Goal: Task Accomplishment & Management: Manage account settings

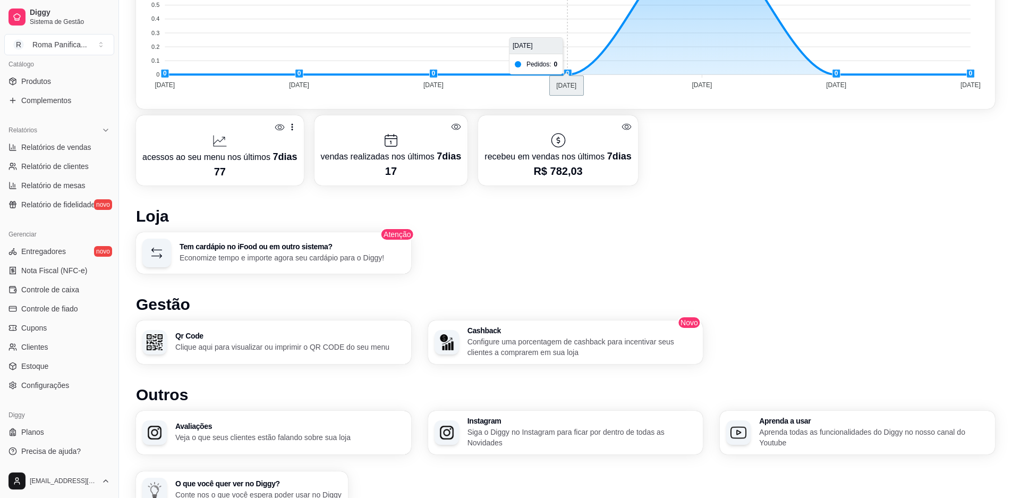
scroll to position [561, 0]
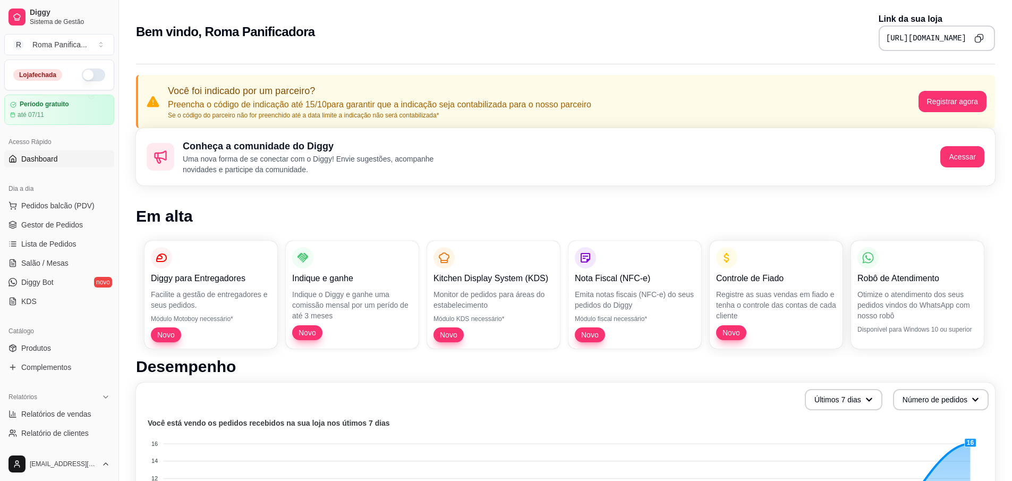
click at [938, 37] on pre "[URL][DOMAIN_NAME]" at bounding box center [926, 38] width 80 height 11
click at [938, 38] on pre "[URL][DOMAIN_NAME]" at bounding box center [926, 38] width 80 height 11
copy div "[URL][DOMAIN_NAME]"
click at [708, 48] on div "Bem vindo, Roma Panificadora [PERSON_NAME] da sua loja [URL][DOMAIN_NAME]" at bounding box center [565, 32] width 859 height 38
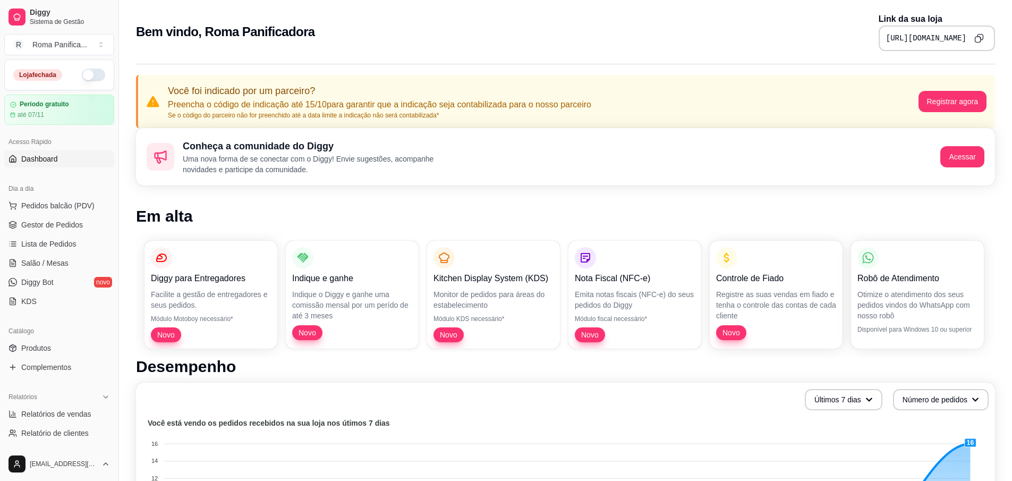
click at [82, 73] on button "button" at bounding box center [93, 75] width 23 height 13
click at [91, 71] on button "button" at bounding box center [93, 75] width 23 height 13
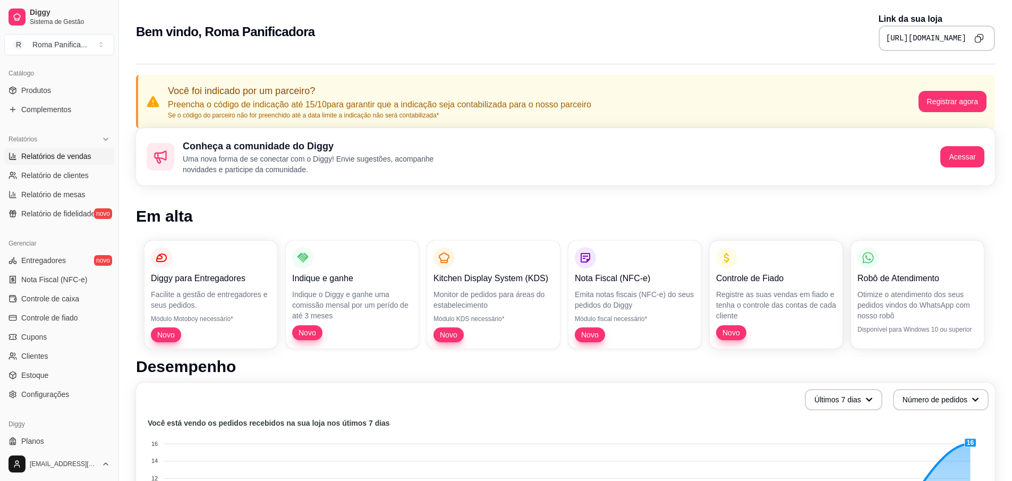
scroll to position [284, 0]
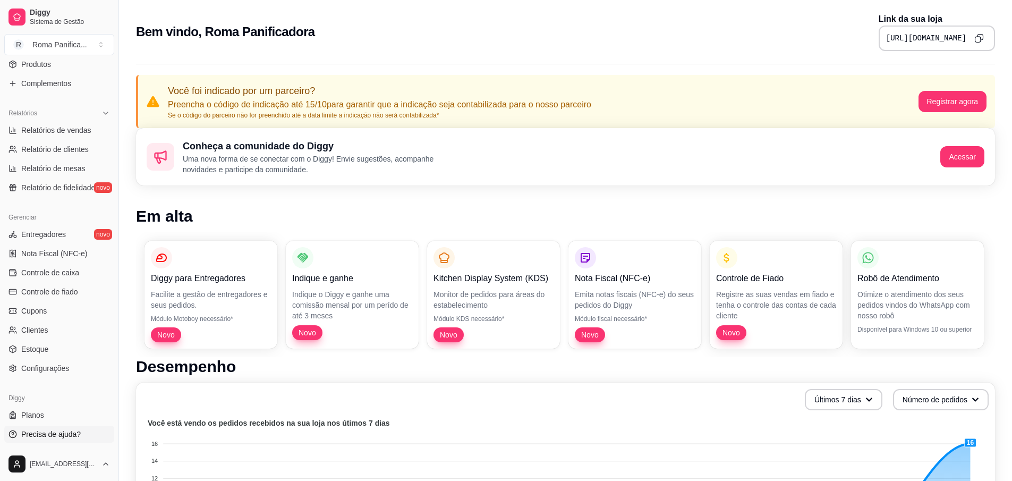
click at [62, 429] on span "Precisa de ajuda?" at bounding box center [50, 434] width 59 height 11
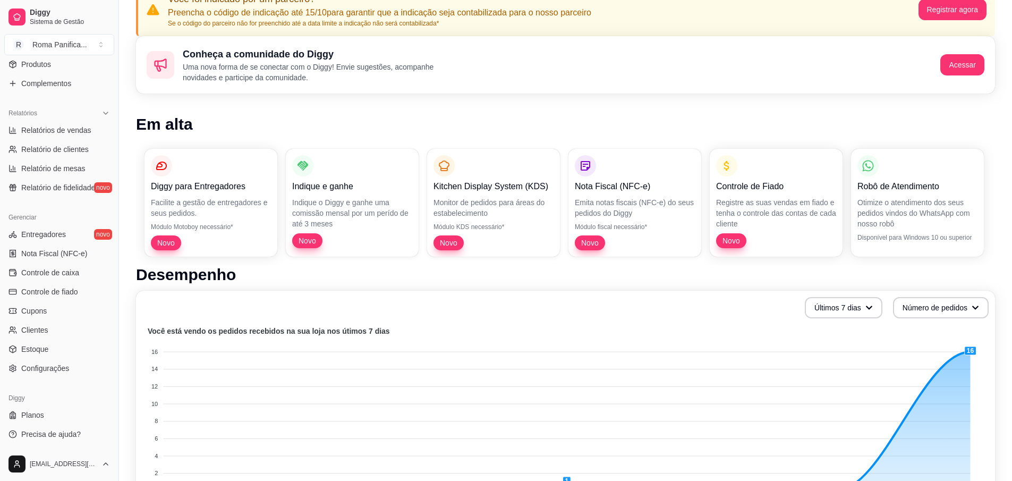
scroll to position [0, 0]
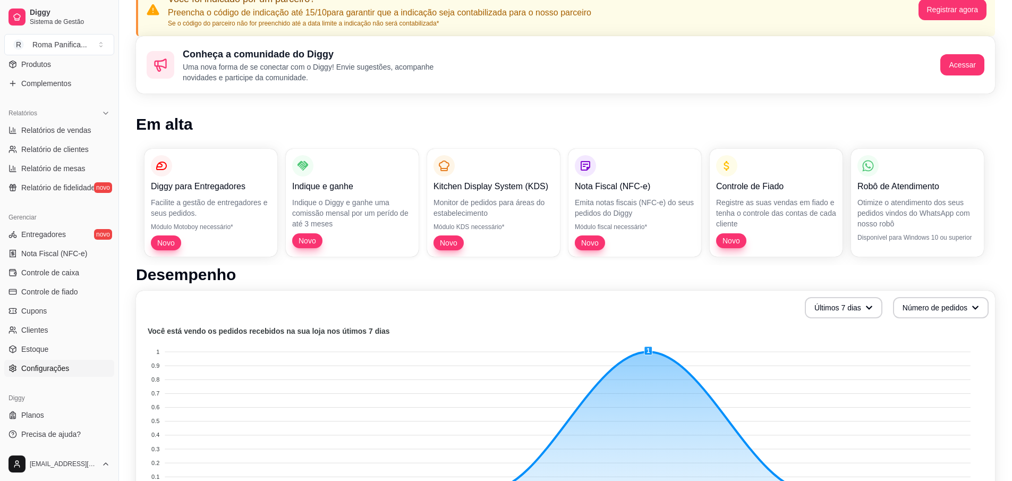
scroll to position [287, 0]
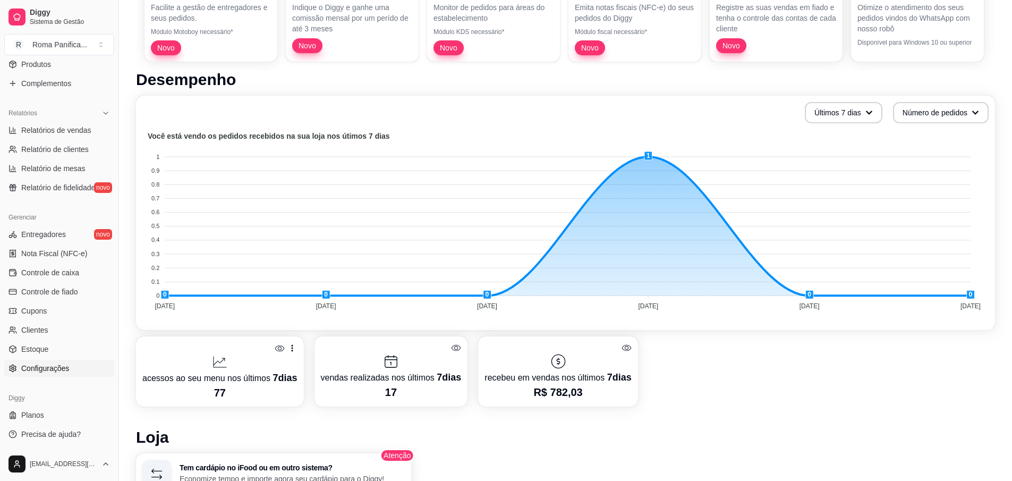
click at [60, 368] on span "Configurações" at bounding box center [45, 368] width 48 height 11
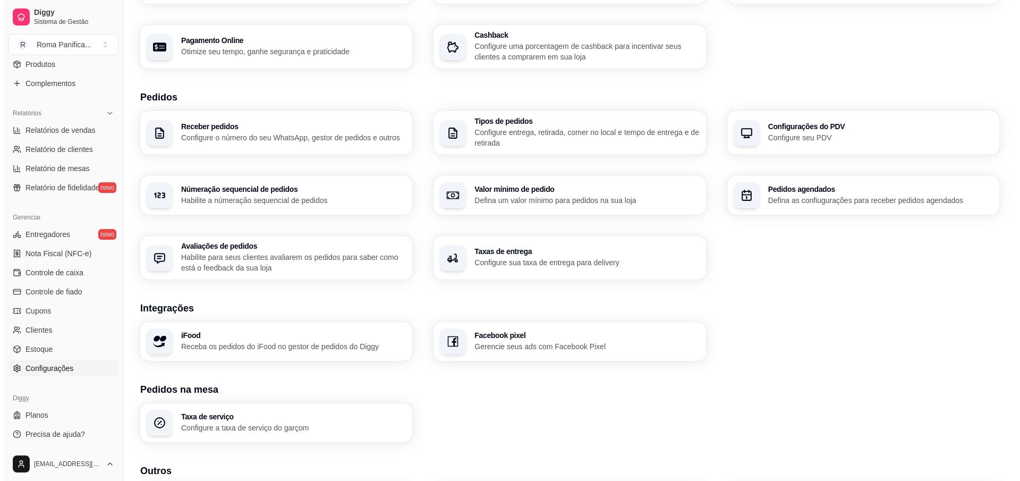
scroll to position [249, 0]
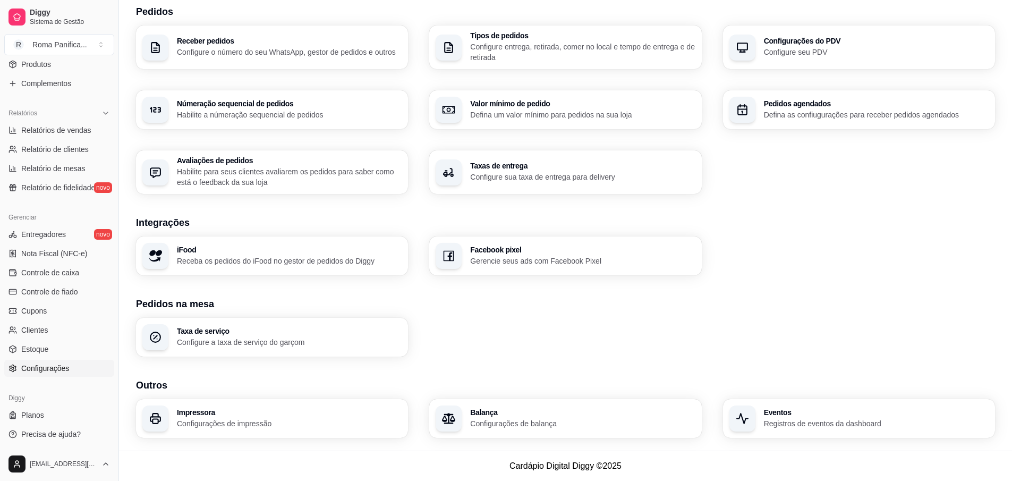
click at [263, 262] on p "Receba os pedidos do iFood no gestor de pedidos do Diggy" at bounding box center [289, 261] width 225 height 11
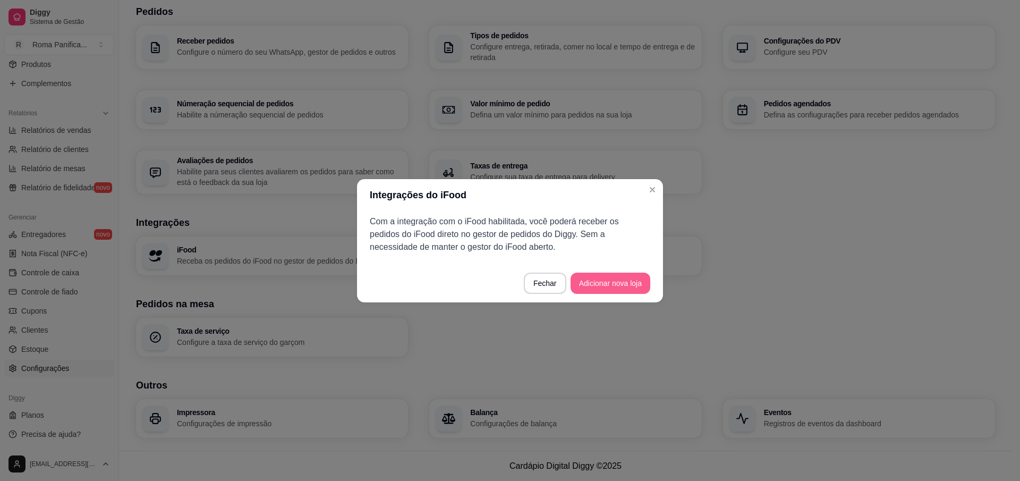
click at [614, 286] on button "Adicionar nova loja" at bounding box center [611, 283] width 80 height 21
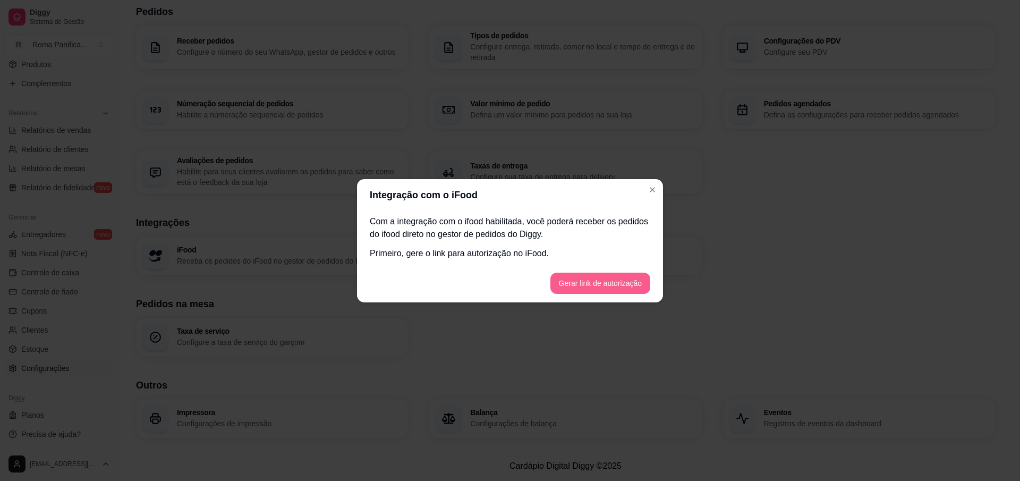
click at [608, 287] on button "Gerar link de autorização" at bounding box center [600, 283] width 100 height 21
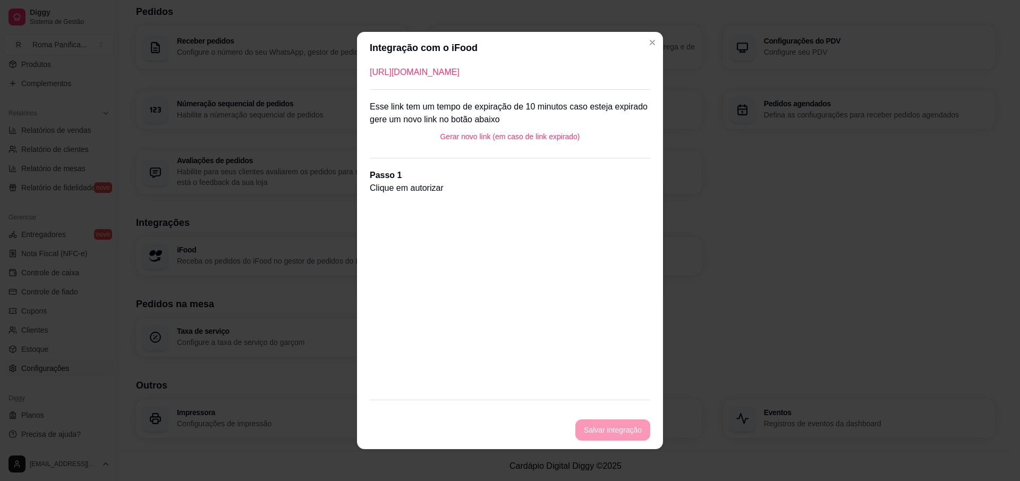
scroll to position [0, 0]
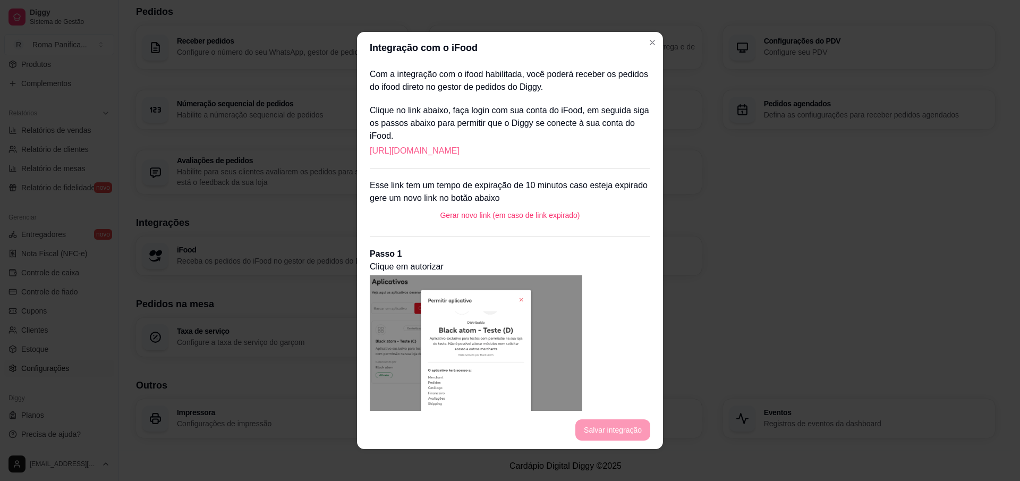
click at [460, 154] on link "https://portal.ifood.com.br/apps/code?c=FPFM-DPTT" at bounding box center [415, 150] width 90 height 13
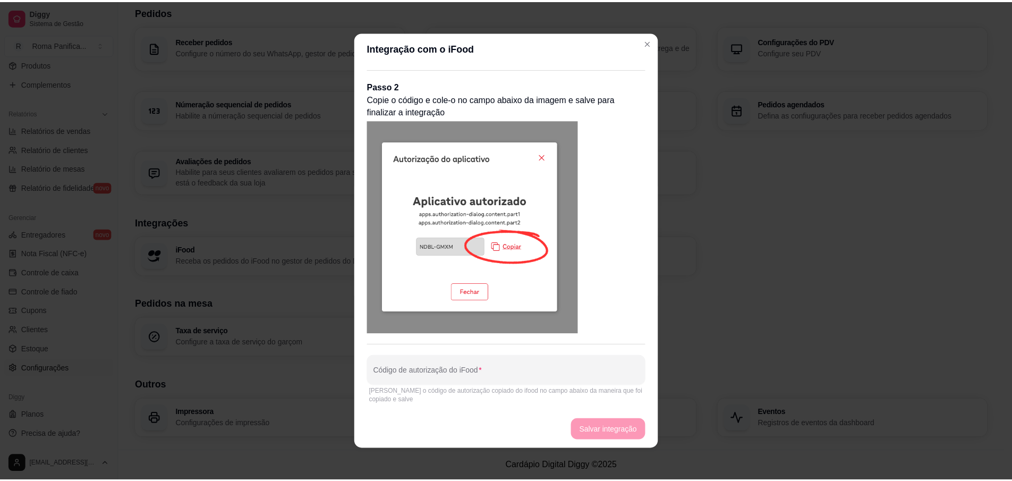
scroll to position [2, 0]
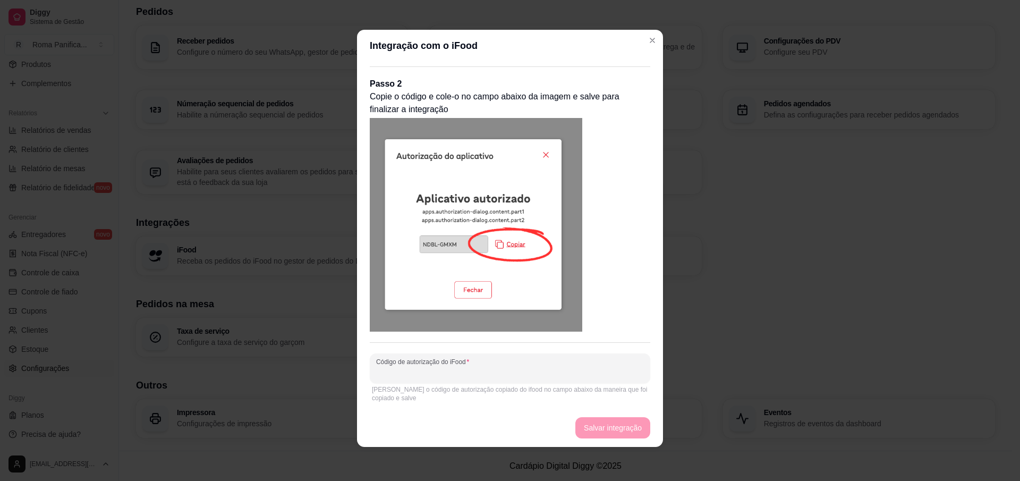
click at [482, 371] on input "Código de autorização do iFood" at bounding box center [510, 372] width 268 height 11
click at [499, 370] on input "Código de autorização do iFood" at bounding box center [510, 372] width 268 height 11
paste input "RHTW-TXHD"
drag, startPoint x: 495, startPoint y: 367, endPoint x: 370, endPoint y: 362, distance: 125.5
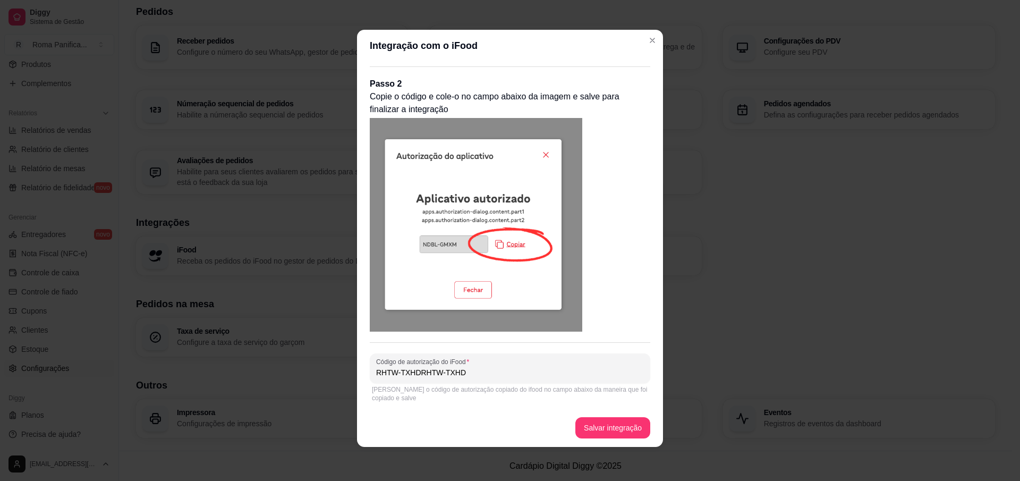
click at [346, 344] on div "Integração com o iFood Com a integração com o ifood habilitada, você poderá rec…" at bounding box center [510, 240] width 1020 height 481
drag, startPoint x: 379, startPoint y: 368, endPoint x: 393, endPoint y: 364, distance: 13.8
click at [382, 368] on input "RHTW-TXHDRHTW-TXHD" at bounding box center [510, 372] width 268 height 11
click at [473, 371] on input "RHTW-TXHDRHTW-TXHD" at bounding box center [510, 372] width 268 height 11
click at [473, 370] on input "RHTW-TXHDRHTW-TXHD" at bounding box center [510, 372] width 268 height 11
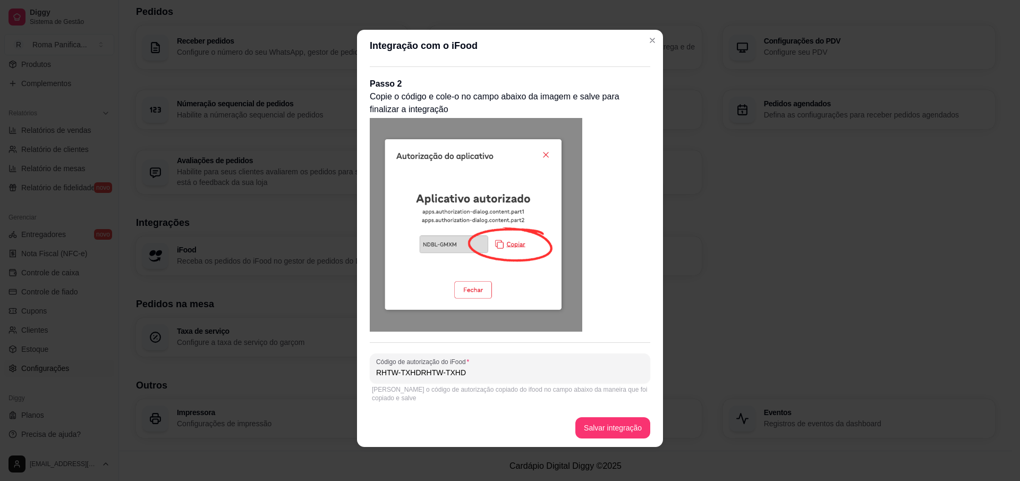
click at [473, 370] on input "RHTW-TXHDRHTW-TXHD" at bounding box center [510, 372] width 268 height 11
paste input "Código de autorização do iFood"
type input "RHTW-TXHD"
click at [605, 429] on button "Salvar integração" at bounding box center [612, 428] width 73 height 21
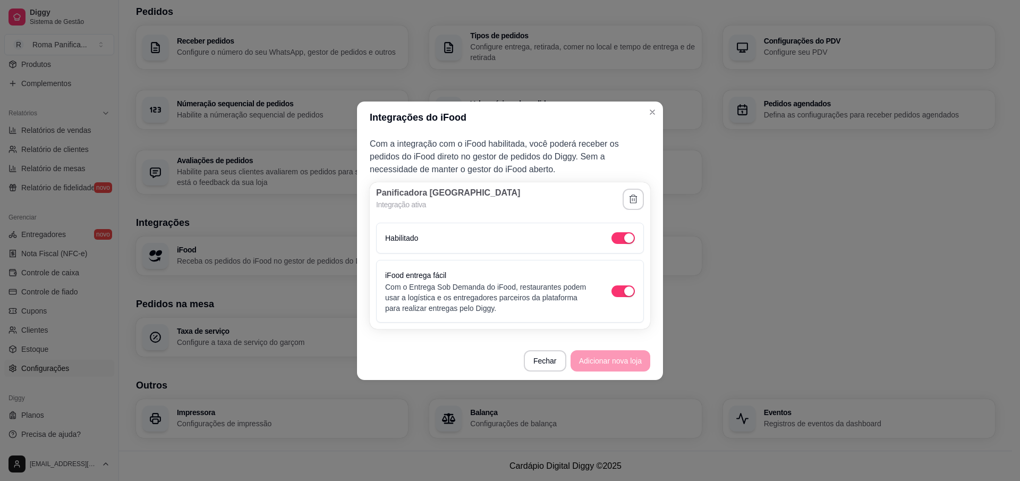
click at [490, 296] on p "Com o Entrega Sob Demanda do iFood, restaurantes podem usar a logística e os en…" at bounding box center [487, 298] width 205 height 32
click at [609, 362] on footer "Fechar Adicionar nova loja" at bounding box center [510, 361] width 306 height 38
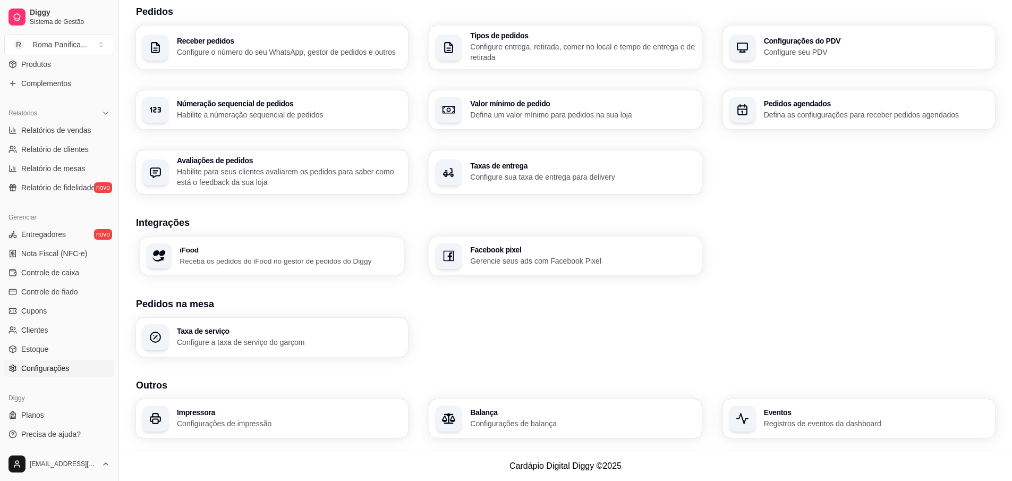
click at [255, 250] on h3 "iFood" at bounding box center [289, 249] width 218 height 7
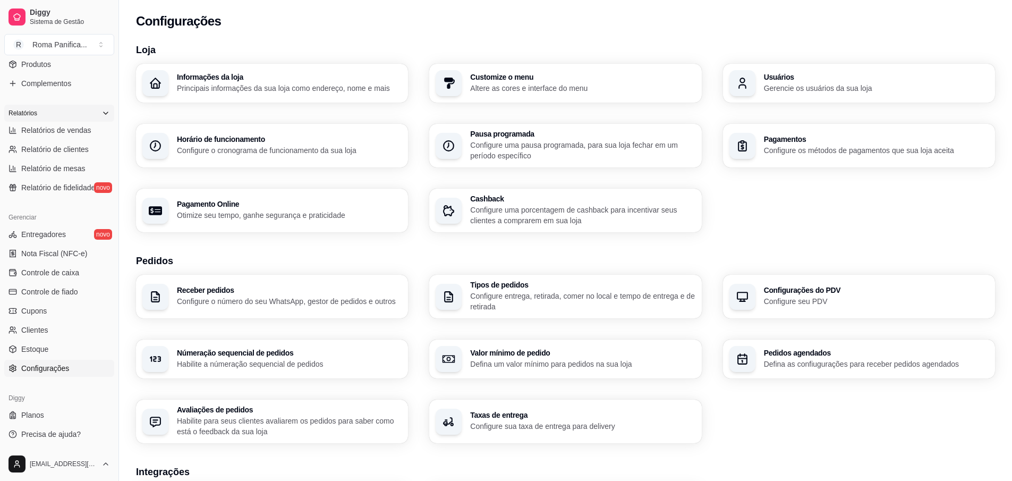
scroll to position [0, 0]
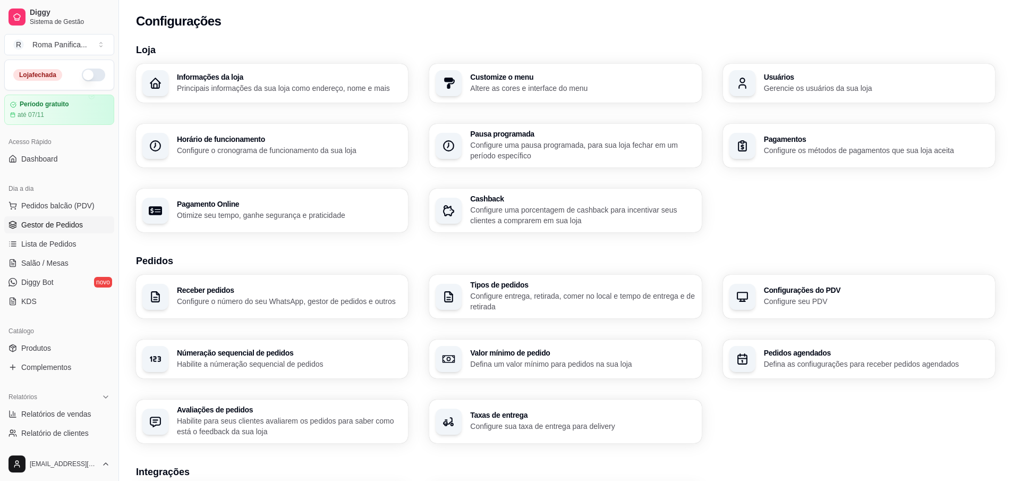
click at [57, 230] on link "Gestor de Pedidos" at bounding box center [59, 224] width 110 height 17
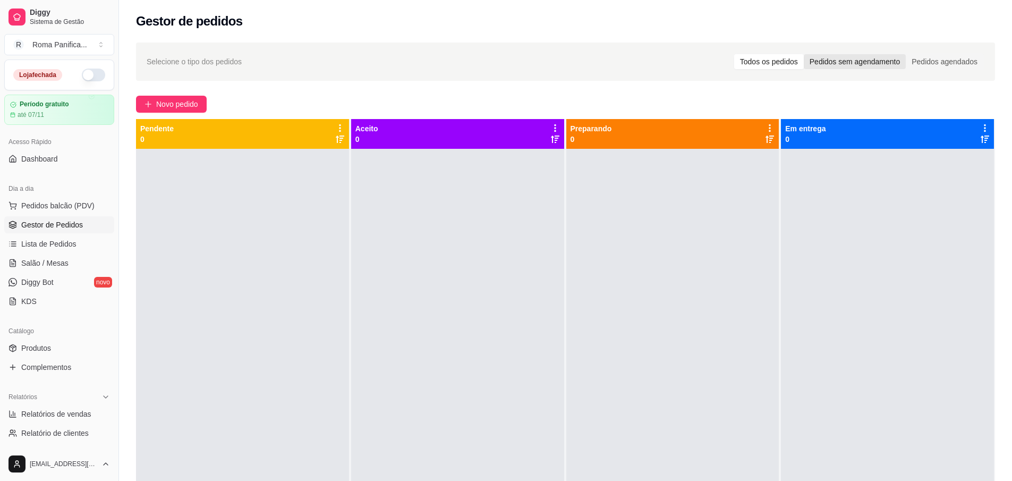
click at [849, 66] on div "Pedidos sem agendamento" at bounding box center [855, 61] width 102 height 15
click at [804, 54] on input "Pedidos sem agendamento" at bounding box center [804, 54] width 0 height 0
drag, startPoint x: 937, startPoint y: 57, endPoint x: 937, endPoint y: 75, distance: 18.1
click at [937, 57] on div "Pedidos agendados" at bounding box center [945, 61] width 78 height 15
click at [906, 54] on input "Pedidos agendados" at bounding box center [906, 54] width 0 height 0
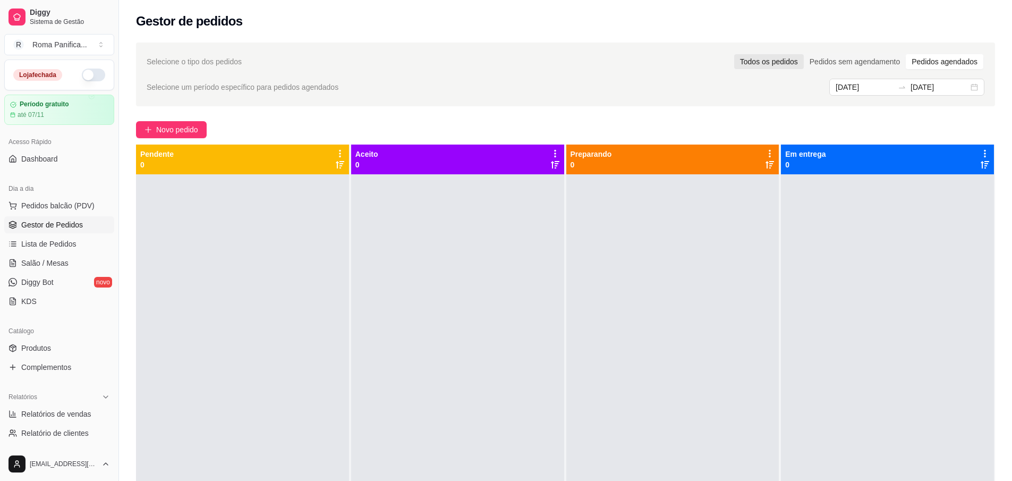
click at [783, 59] on div "Todos os pedidos" at bounding box center [769, 61] width 70 height 15
click at [734, 54] on input "Todos os pedidos" at bounding box center [734, 54] width 0 height 0
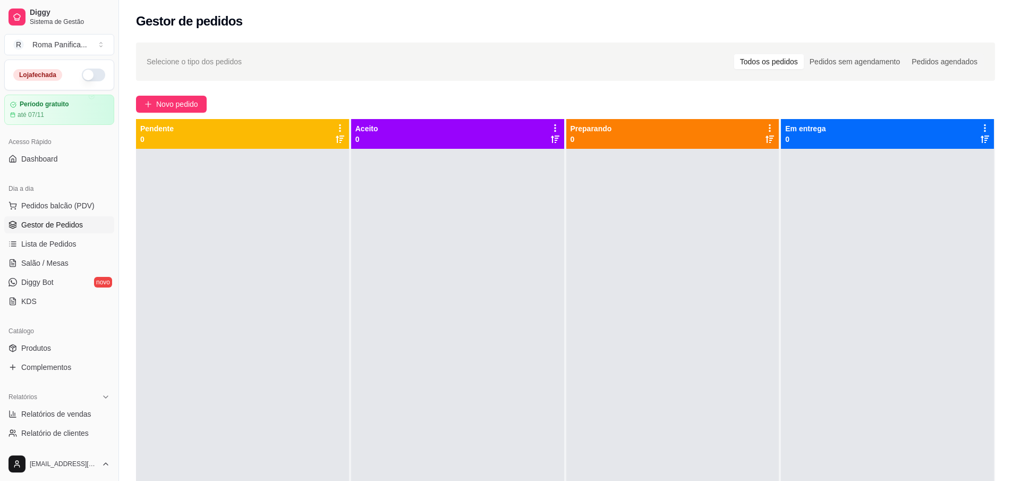
click at [197, 58] on span "Selecione o tipo dos pedidos" at bounding box center [194, 62] width 95 height 12
click at [82, 76] on button "button" at bounding box center [93, 75] width 23 height 13
